Goal: Complete application form: Complete application form

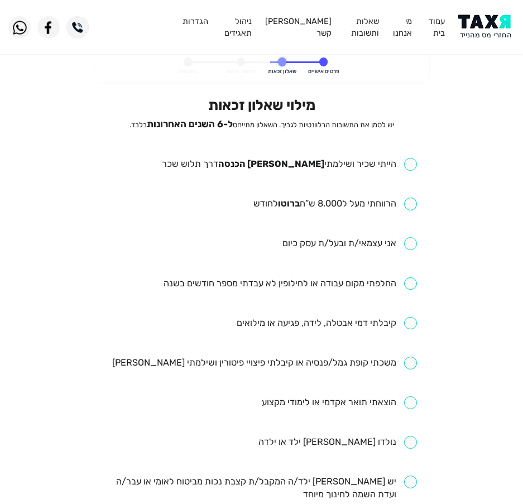
click at [331, 157] on div "מילוי שאלון זכאות יש לסמן את התשובות הרלוונטיות לגביך. השאלון מתייחס ל-6 השנים …" at bounding box center [261, 431] width 311 height 669
click at [329, 161] on input "checkbox" at bounding box center [289, 164] width 255 height 13
checkbox input "true"
click at [321, 196] on ul "הייתי שכיר ושילמתי [PERSON_NAME] הכנסה דרך תלוש שכר הרווחתי מעל ל8,000 ש”ח ברוט…" at bounding box center [261, 462] width 311 height 608
click at [314, 206] on input "checkbox" at bounding box center [336, 204] width 164 height 13
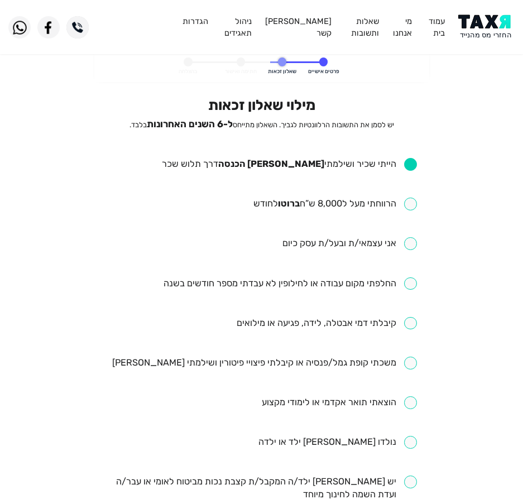
checkbox input "true"
click at [322, 279] on input "checkbox" at bounding box center [291, 284] width 254 height 13
checkbox input "true"
click at [303, 326] on input "checkbox" at bounding box center [327, 323] width 180 height 13
checkbox input "true"
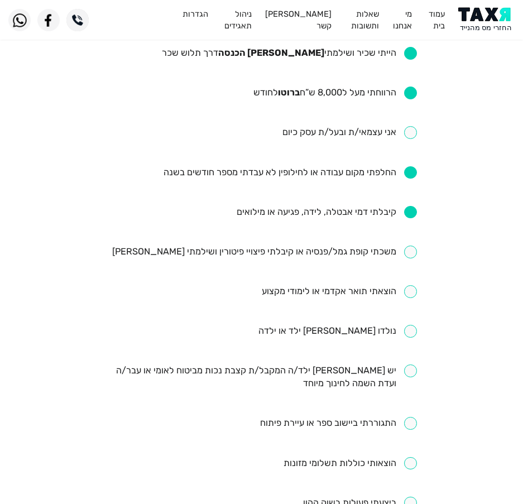
scroll to position [112, 0]
click at [328, 247] on input "checkbox" at bounding box center [264, 251] width 305 height 13
checkbox input "false"
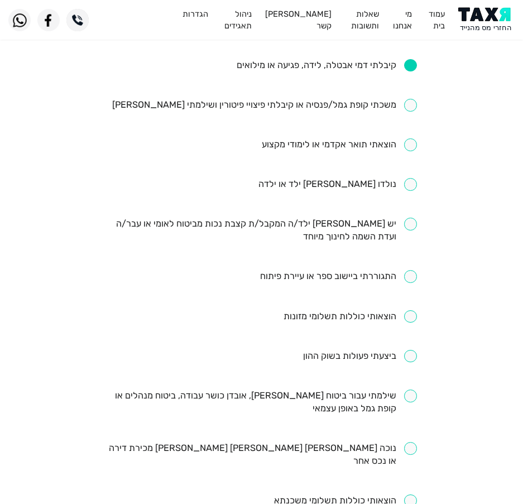
scroll to position [279, 0]
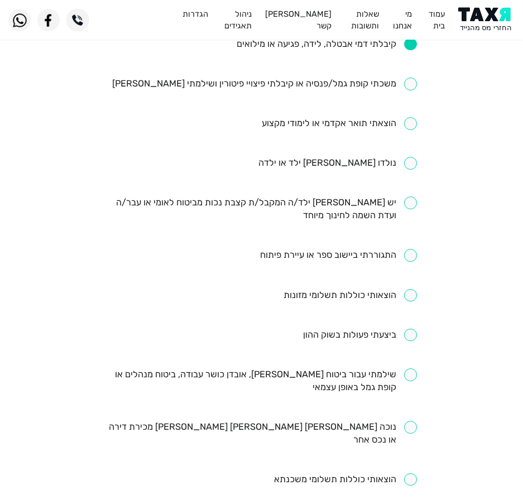
click at [246, 383] on input "checkbox" at bounding box center [261, 382] width 311 height 26
checkbox input "true"
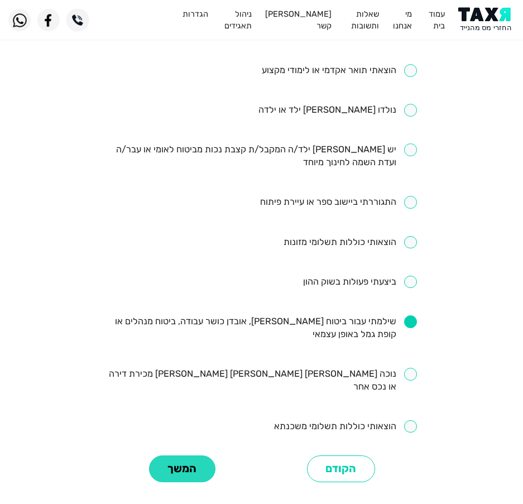
scroll to position [416, 0]
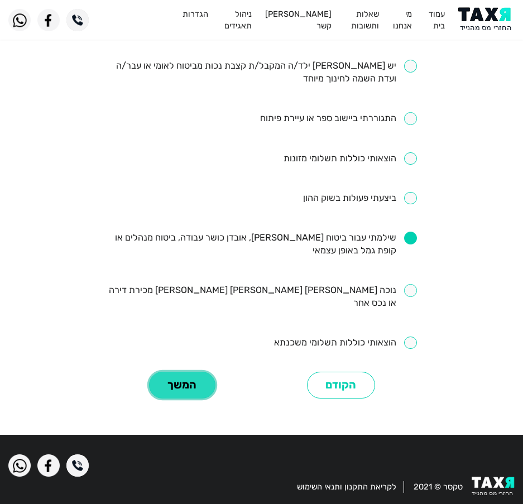
click at [174, 377] on button "המשך" at bounding box center [182, 385] width 66 height 27
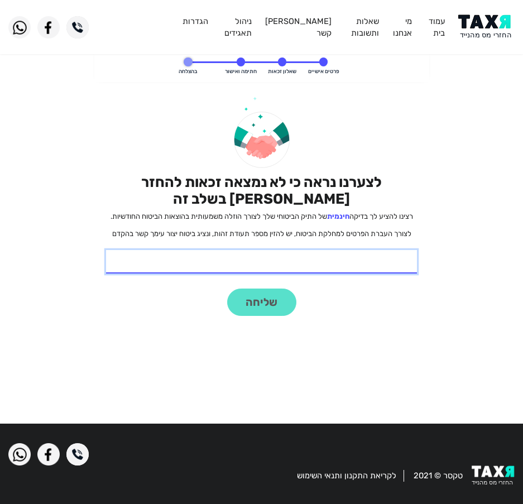
click at [326, 274] on input "* תעודת זהות" at bounding box center [261, 261] width 311 height 23
type input "325101319"
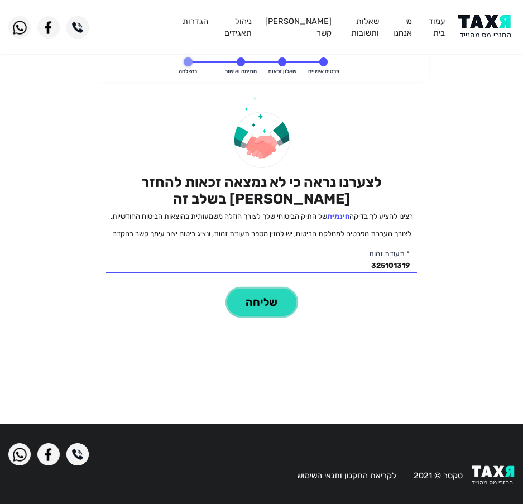
click at [257, 300] on button "שליחה" at bounding box center [261, 302] width 69 height 27
